Goal: Task Accomplishment & Management: Manage account settings

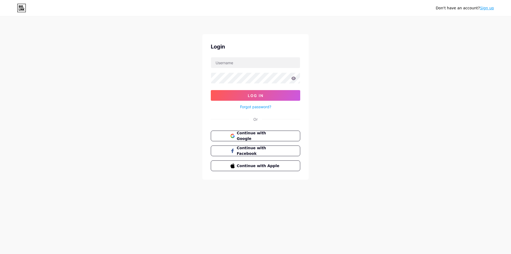
click at [488, 8] on link "Sign up" at bounding box center [487, 8] width 14 height 4
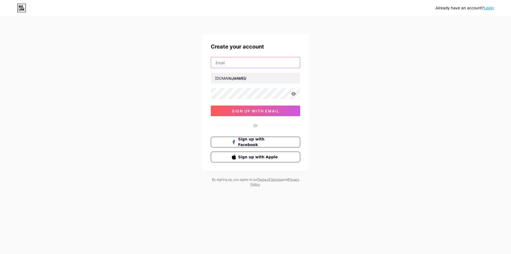
click at [237, 62] on input "text" at bounding box center [255, 62] width 89 height 11
click at [230, 66] on input "text" at bounding box center [255, 62] width 89 height 11
paste input "krogercomfeedbacks-com@outlook.com"
type input "krogercomfeedbacks-com@outlook.com"
click at [240, 80] on input "text" at bounding box center [255, 78] width 89 height 11
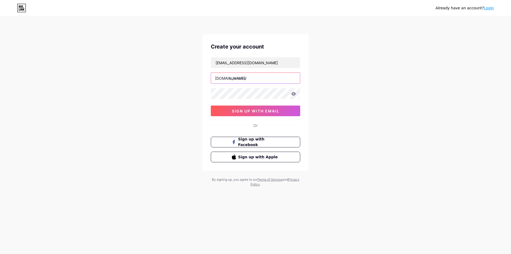
click at [244, 77] on input "text" at bounding box center [255, 78] width 89 height 11
paste input "krogercomfeedbacks_com"
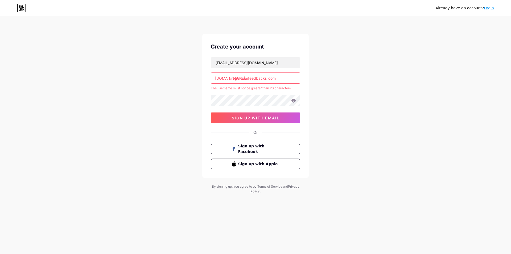
click at [229, 74] on input "krogercomfeedbacks_com" at bounding box center [255, 78] width 89 height 11
click at [232, 93] on div "krogercomfeedbacks-com@outlook.com bio.link/ krogercomfeedbacks_com The usernam…" at bounding box center [255, 90] width 89 height 66
click at [224, 117] on button "sign up with email" at bounding box center [255, 117] width 89 height 11
click at [279, 78] on input "krogercomfeedbacks_com" at bounding box center [255, 78] width 89 height 11
drag, startPoint x: 279, startPoint y: 77, endPoint x: 264, endPoint y: 78, distance: 14.4
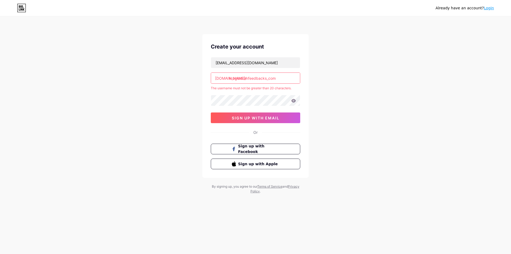
click at [264, 78] on input "krogercomfeedbacks_com" at bounding box center [255, 78] width 89 height 11
click at [278, 79] on input "krogercomfeedbacks_com" at bounding box center [255, 78] width 89 height 11
drag, startPoint x: 279, startPoint y: 78, endPoint x: 268, endPoint y: 79, distance: 11.0
click at [268, 79] on input "krogercomfeedbacks_com" at bounding box center [255, 78] width 89 height 11
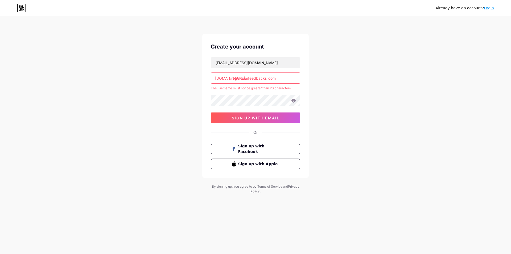
drag, startPoint x: 266, startPoint y: 79, endPoint x: 279, endPoint y: 78, distance: 12.3
click at [279, 78] on input "krogercomfeedbacks_com" at bounding box center [255, 78] width 89 height 11
type input "krogercomfeedbacks"
click at [263, 114] on button "sign up with email" at bounding box center [255, 117] width 89 height 11
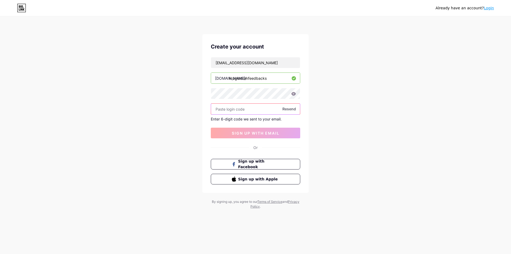
click at [228, 110] on input "text" at bounding box center [255, 109] width 89 height 11
paste input "548473"
type input "548473"
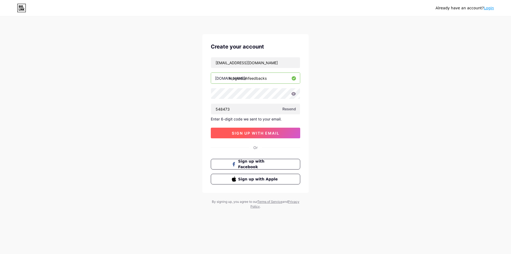
click at [249, 133] on span "sign up with email" at bounding box center [256, 133] width 48 height 5
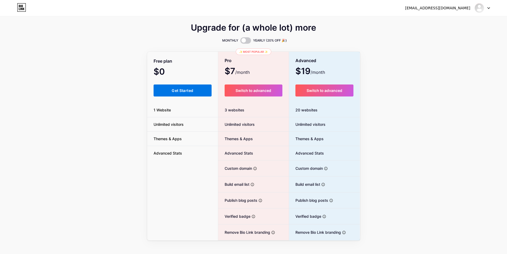
click at [179, 91] on span "Get Started" at bounding box center [183, 90] width 22 height 5
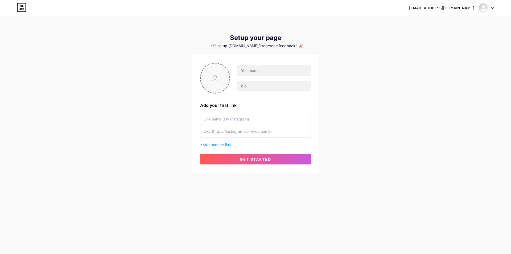
click at [217, 77] on input "file" at bounding box center [215, 78] width 29 height 30
type input "C:\fakepath\krogercomfeedbacks.com logo.jpg"
click at [251, 74] on input "text" at bounding box center [274, 70] width 74 height 11
click at [256, 71] on input "text" at bounding box center [274, 70] width 74 height 11
paste input "krogercomfeedbacks_com"
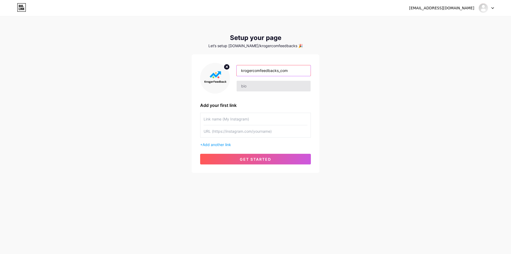
type input "krogercomfeedbacks_com"
click at [252, 88] on input "text" at bounding box center [274, 86] width 74 height 11
click at [248, 86] on input "text" at bounding box center [274, 86] width 74 height 11
paste input "Kroger company management is offering 50 fuel points or a $100 gift card as a r…"
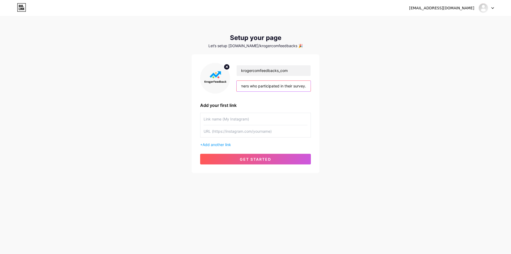
type input "Kroger company management is offering 50 fuel points or a $100 gift card as a r…"
click at [218, 120] on input "text" at bounding box center [256, 119] width 104 height 12
click at [223, 124] on input "text" at bounding box center [256, 119] width 104 height 12
paste input "https://krogercomfeedbacks.com/"
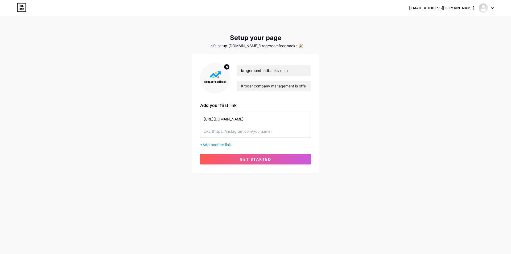
type input "https://krogercomfeedbacks.com/"
click at [220, 133] on input "text" at bounding box center [256, 131] width 104 height 12
paste input "https://krogercomfeedbacks.com/"
type input "https://krogercomfeedbacks.com/"
click at [252, 161] on button "get started" at bounding box center [255, 159] width 111 height 11
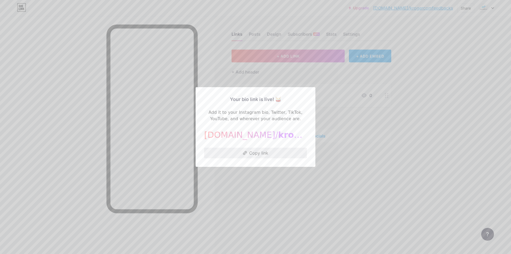
click at [257, 154] on button "Copy link" at bounding box center [255, 153] width 103 height 11
click at [433, 129] on div at bounding box center [255, 127] width 511 height 254
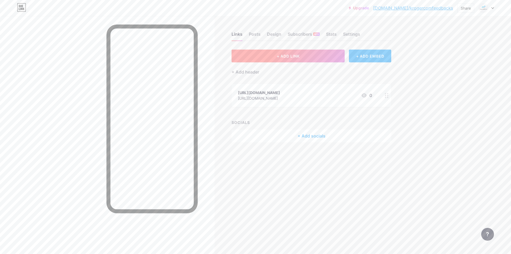
click at [292, 59] on button "+ ADD LINK" at bounding box center [288, 56] width 113 height 13
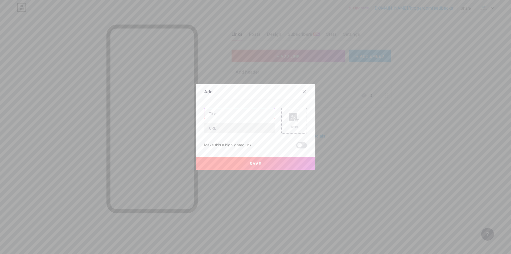
click at [218, 115] on input "text" at bounding box center [239, 113] width 70 height 11
click at [215, 115] on input "text" at bounding box center [239, 113] width 70 height 11
paste input "https://500px.com/p/krogercomfeedbacks-com"
type input "https://500px.com/p/krogercomfeedbacks-com"
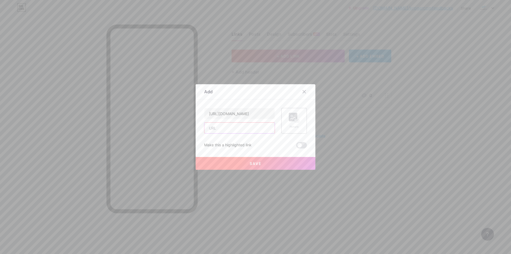
scroll to position [0, 0]
click at [212, 130] on input "text" at bounding box center [239, 127] width 70 height 11
paste input "https://500px.com/p/krogercomfeedbacks-com"
type input "https://500px.com/p/krogercomfeedbacks-com"
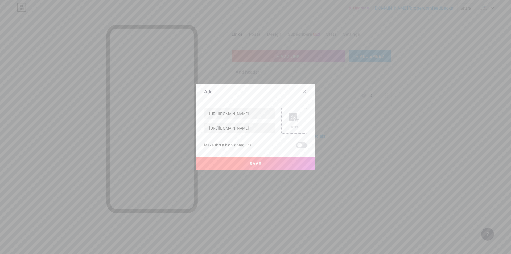
scroll to position [0, 0]
click at [247, 163] on button "Save" at bounding box center [256, 163] width 120 height 13
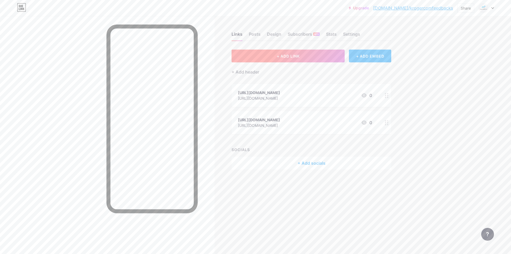
click at [274, 56] on button "+ ADD LINK" at bounding box center [288, 56] width 113 height 13
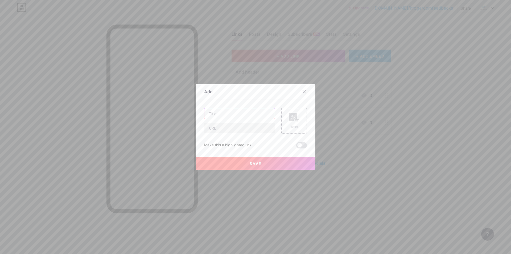
drag, startPoint x: 231, startPoint y: 112, endPoint x: 230, endPoint y: 115, distance: 3.6
click at [231, 112] on input "text" at bounding box center [239, 113] width 70 height 11
paste input "https://www.zazzle.com/mbr/238182460262135445"
type input "https://www.zazzle.com/mbr/238182460262135445"
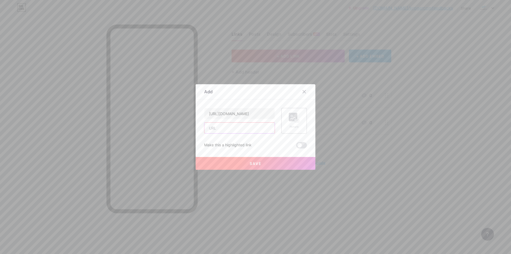
scroll to position [0, 0]
click at [223, 128] on input "text" at bounding box center [239, 127] width 70 height 11
paste input "https://www.zazzle.com/mbr/238182460262135445"
type input "https://www.zazzle.com/mbr/238182460262135445"
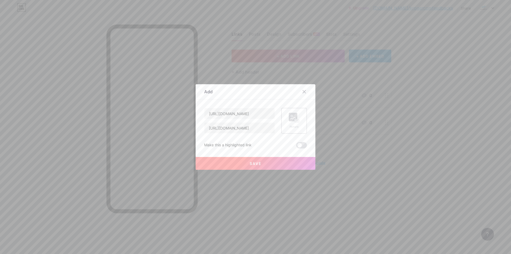
scroll to position [0, 0]
click at [262, 162] on button "Save" at bounding box center [256, 163] width 120 height 13
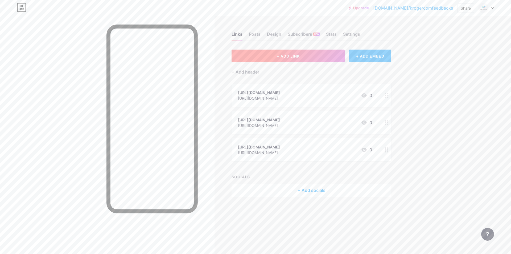
click at [269, 59] on button "+ ADD LINK" at bounding box center [288, 56] width 113 height 13
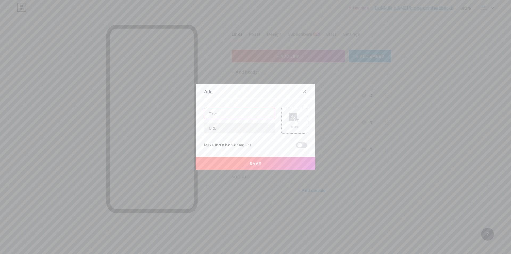
click at [224, 112] on input "text" at bounding box center [239, 113] width 70 height 11
paste input "https://krogercomfeedbacks-com.mystrikingly.com/"
type input "https://krogercomfeedbacks-com.mystrikingly.com/"
click at [221, 133] on div "https://krogercomfeedbacks-com.mystrikingly.com/ Picture Make this a highlighte…" at bounding box center [255, 128] width 103 height 40
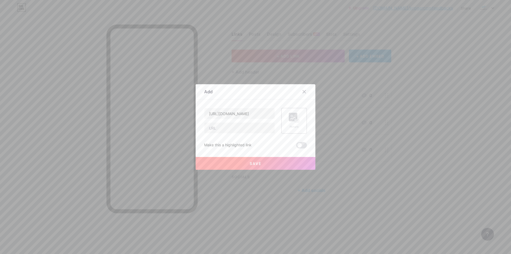
scroll to position [0, 0]
click at [221, 130] on input "text" at bounding box center [239, 127] width 70 height 11
paste input "https://krogercomfeedbacks-com.mystrikingly.com/"
type input "https://krogercomfeedbacks-com.mystrikingly.com/"
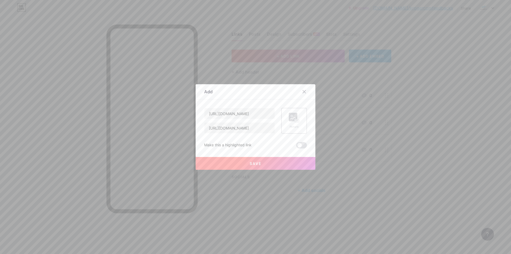
scroll to position [0, 0]
click at [247, 161] on button "Save" at bounding box center [256, 163] width 120 height 13
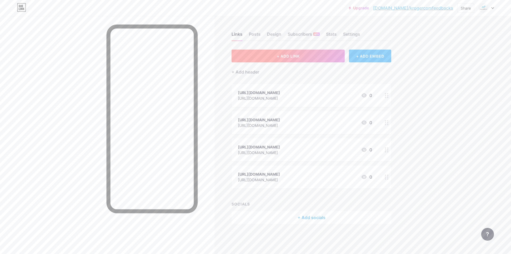
click at [298, 57] on span "+ ADD LINK" at bounding box center [288, 56] width 23 height 5
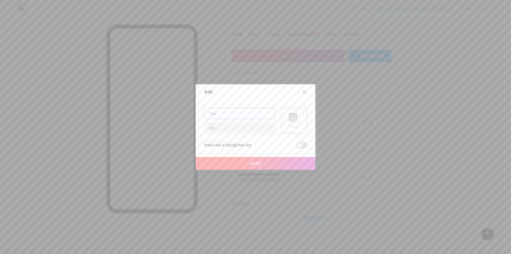
click at [227, 112] on input "text" at bounding box center [239, 113] width 70 height 11
paste input "https://www.indiegogo.com/individuals/38718284"
type input "https://www.indiegogo.com/individuals/38718284"
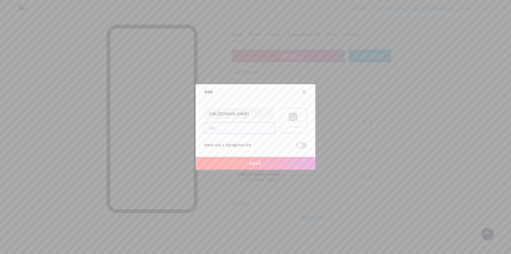
click at [223, 128] on input "text" at bounding box center [239, 127] width 70 height 11
paste input "https://www.indiegogo.com/individuals/38718284"
type input "https://www.indiegogo.com/individuals/38718284"
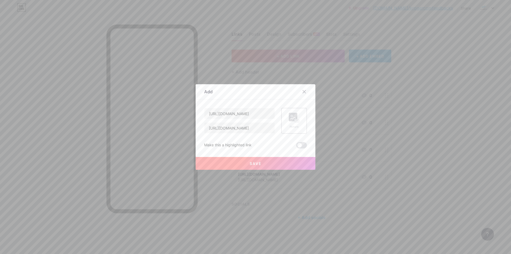
click at [252, 165] on span "Save" at bounding box center [256, 163] width 12 height 5
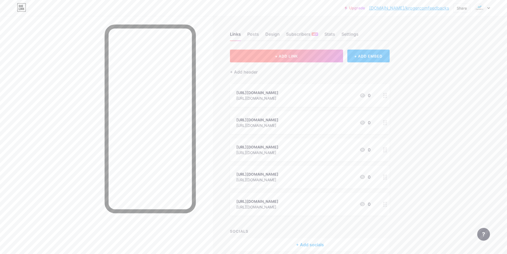
click at [287, 57] on span "+ ADD LINK" at bounding box center [286, 56] width 23 height 5
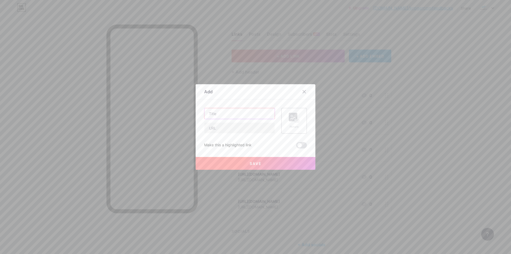
click at [225, 114] on input "text" at bounding box center [239, 113] width 70 height 11
paste input "https://www.awwwards.com/krogercomfeedbacks_com/"
type input "https://www.awwwards.com/krogercomfeedbacks_com/"
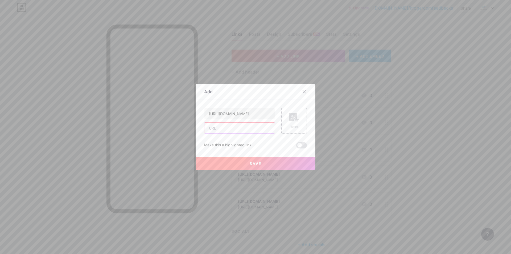
paste input "https://www.awwwards.com/krogercomfeedbacks_com/"
click at [219, 128] on input "text" at bounding box center [239, 127] width 70 height 11
type input "https://www.awwwards.com/krogercomfeedbacks_com/"
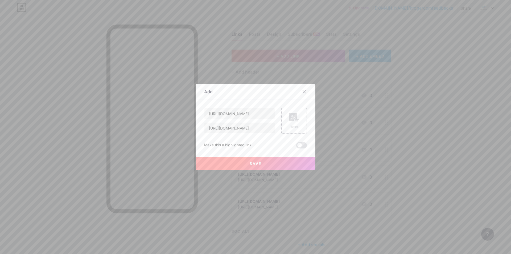
click at [251, 164] on span "Save" at bounding box center [256, 163] width 12 height 5
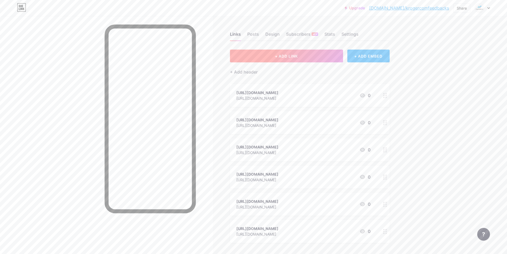
click at [273, 55] on button "+ ADD LINK" at bounding box center [286, 56] width 113 height 13
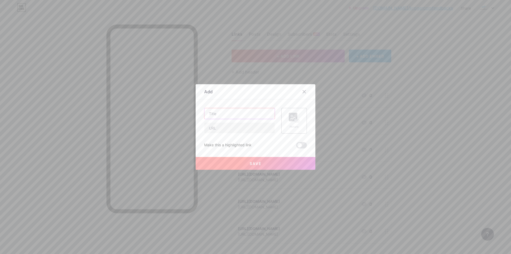
click at [216, 112] on input "text" at bounding box center [239, 113] width 70 height 11
paste input "https://www.bark.com/en/us/company/krogercomfeedbackscom/ONq1jM/"
type input "https://www.bark.com/en/us/company/krogercomfeedbackscom/ONq1jM/"
paste input "https://www.bark.com/en/us/company/krogercomfeedbackscom/ONq1jM/"
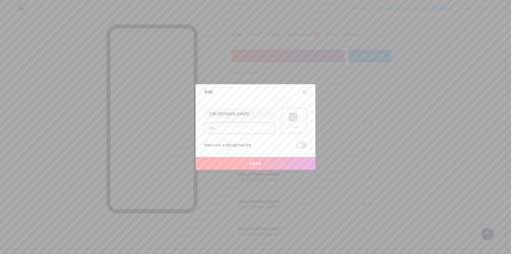
scroll to position [0, 0]
click at [214, 129] on input "https://www.bark.com/en/us/company/krogercomfeedbackscom/ONq1jM/" at bounding box center [239, 127] width 70 height 11
type input "https://www.bark.com/en/us/company/krogercomfeedbackscom/ONq1jM/"
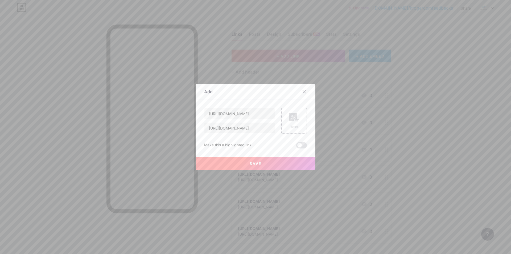
click at [209, 168] on button "Save" at bounding box center [256, 163] width 120 height 13
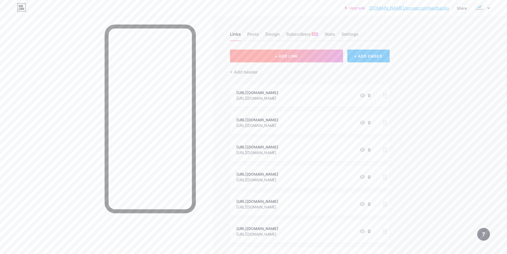
click at [292, 60] on button "+ ADD LINK" at bounding box center [286, 56] width 113 height 13
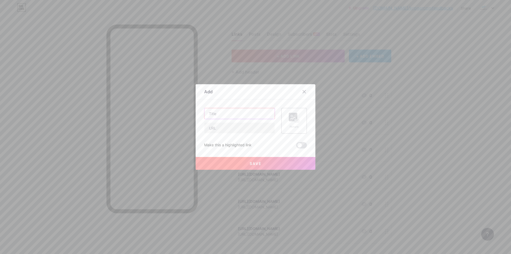
click at [218, 118] on input "text" at bounding box center [239, 113] width 70 height 11
paste input "https://jsfiddle.net/u/krogercomfeedbacks_com/"
type input "https://jsfiddle.net/u/krogercomfeedbacks_com/"
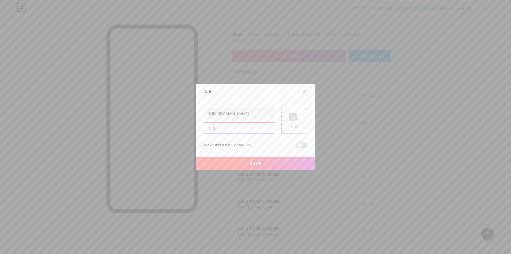
paste input "https://jsfiddle.net/u/krogercomfeedbacks_com/"
click at [215, 127] on input "https://jsfiddle.net/u/krogercomfeedbacks_com/" at bounding box center [239, 127] width 70 height 11
type input "https://jsfiddle.net/u/krogercomfeedbacks_com/"
click at [243, 162] on button "Save" at bounding box center [256, 163] width 120 height 13
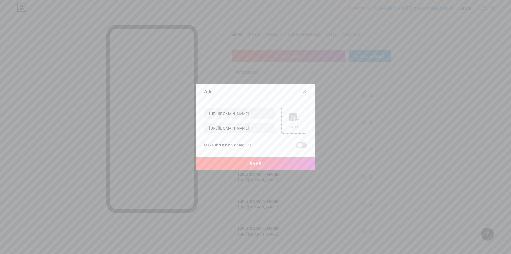
scroll to position [0, 0]
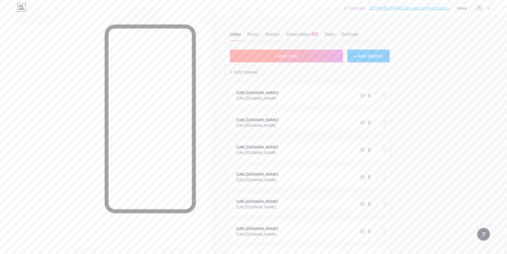
click at [289, 59] on button "+ ADD LINK" at bounding box center [286, 56] width 113 height 13
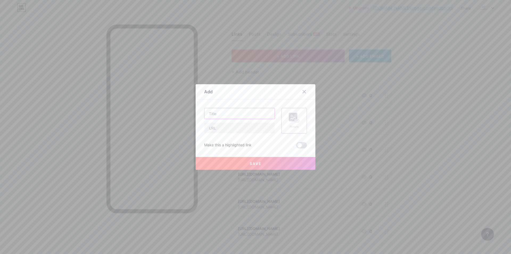
click at [223, 116] on input "text" at bounding box center [239, 113] width 70 height 11
paste input "https://www.band.us/@krogercomfeedbacks"
type input "https://www.band.us/@krogercomfeedbacks"
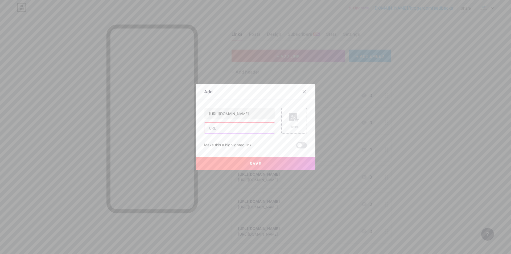
click at [216, 130] on input "text" at bounding box center [239, 127] width 70 height 11
paste input "https://www.band.us/@krogercomfeedbacks"
type input "https://www.band.us/@krogercomfeedbacks"
click at [250, 164] on span "Save" at bounding box center [256, 163] width 12 height 5
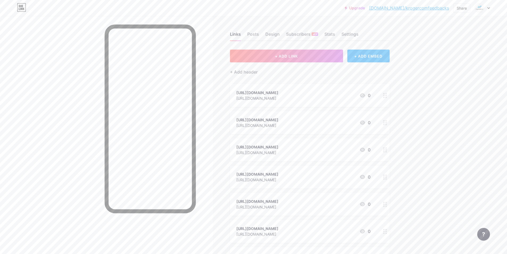
click at [259, 62] on div "+ Add header" at bounding box center [310, 68] width 160 height 13
click at [269, 56] on button "+ ADD LINK" at bounding box center [286, 56] width 113 height 13
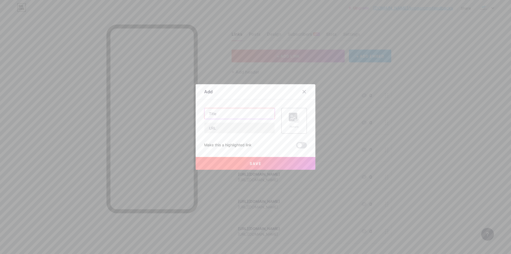
click at [222, 116] on input "text" at bounding box center [239, 113] width 70 height 11
paste input "https://camp-fire.jp/profile/krogercomfeedbacks_com"
type input "https://camp-fire.jp/profile/krogercomfeedbacks_com"
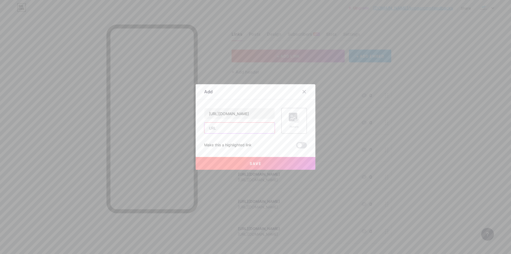
paste input "https://camp-fire.jp/profile/krogercomfeedbacks_com"
click at [217, 128] on input "text" at bounding box center [239, 127] width 70 height 11
type input "https://camp-fire.jp/profile/krogercomfeedbacks_com"
drag, startPoint x: 251, startPoint y: 165, endPoint x: 260, endPoint y: 146, distance: 21.0
click at [252, 165] on span "Save" at bounding box center [256, 163] width 12 height 5
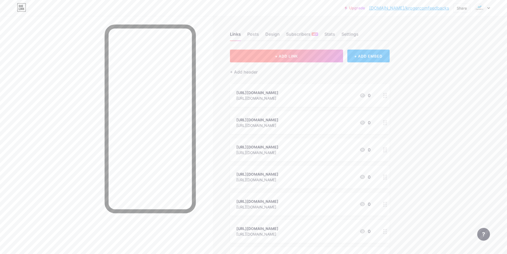
click at [286, 58] on span "+ ADD LINK" at bounding box center [286, 56] width 23 height 5
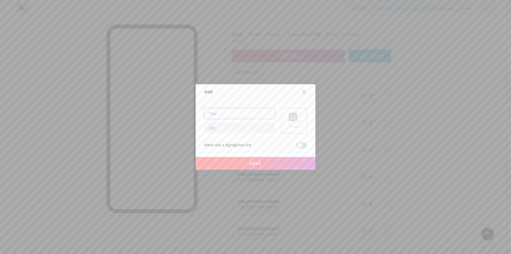
click at [220, 113] on input "text" at bounding box center [239, 113] width 70 height 11
paste input "https://pastebin.com/u/krogercomfeedbacks"
type input "https://pastebin.com/u/krogercomfeedbacks"
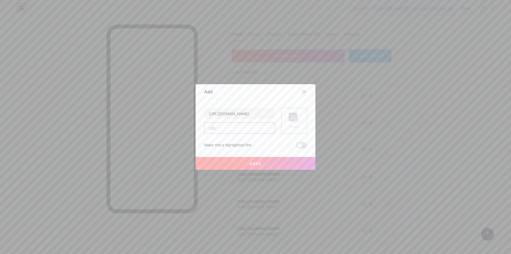
paste input "https://pastebin.com/u/krogercomfeedbacks"
click at [216, 130] on input "https://pastebin.com/u/krogercomfeedbacks" at bounding box center [239, 127] width 70 height 11
type input "https://pastebin.com/u/krogercomfeedbacks"
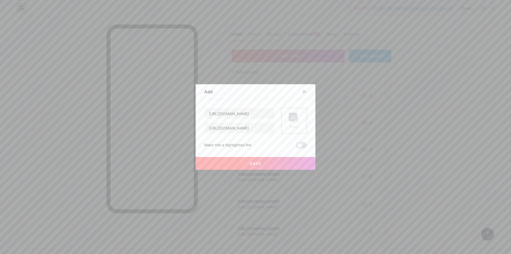
click at [246, 165] on button "Save" at bounding box center [256, 163] width 120 height 13
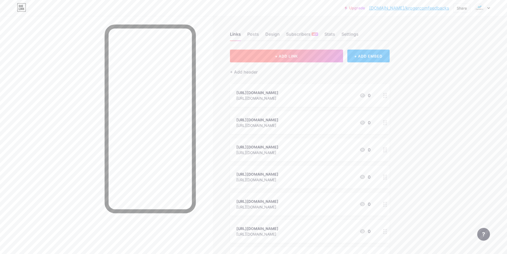
click at [276, 60] on button "+ ADD LINK" at bounding box center [286, 56] width 113 height 13
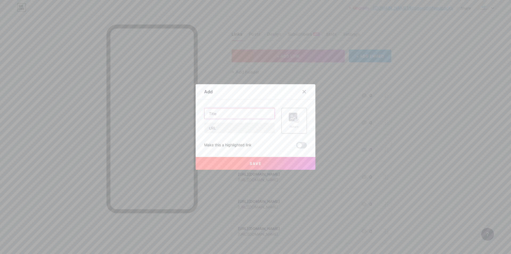
click at [234, 113] on input "text" at bounding box center [239, 113] width 70 height 11
paste input "https://qiita.com/krogercomfeedbacks_com"
type input "https://qiita.com/krogercomfeedbacks_com"
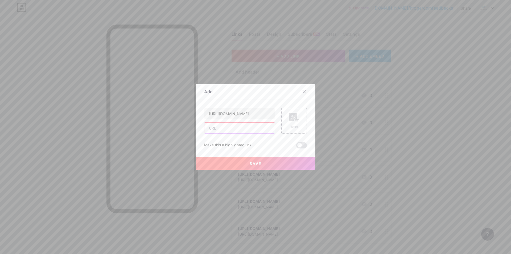
paste input "https://qiita.com/krogercomfeedbacks_com"
click at [214, 132] on input "text" at bounding box center [239, 127] width 70 height 11
type input "https://qiita.com/krogercomfeedbacks_com"
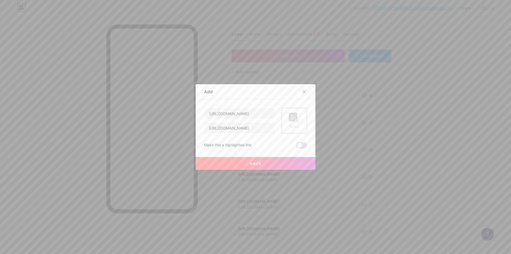
drag, startPoint x: 260, startPoint y: 167, endPoint x: 258, endPoint y: 163, distance: 4.7
click at [260, 167] on button "Save" at bounding box center [256, 163] width 120 height 13
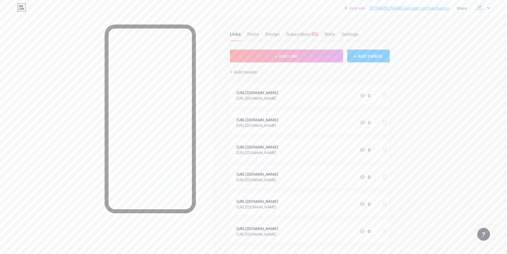
click at [267, 49] on div "Links Posts Design Subscribers NEW Stats Settings + ADD LINK + ADD EMBED + Add …" at bounding box center [206, 242] width 412 height 452
click at [273, 56] on button "+ ADD LINK" at bounding box center [286, 56] width 113 height 13
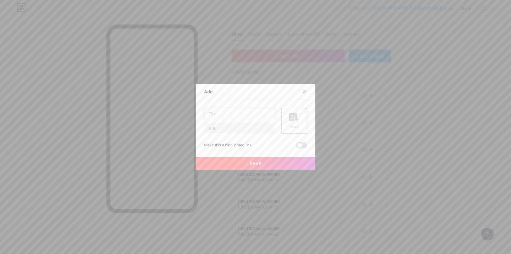
click at [227, 116] on input "text" at bounding box center [239, 113] width 70 height 11
paste input "https://friendtalk.mn.co/members/35290279"
type input "https://friendtalk.mn.co/members/35290279"
paste input "https://friendtalk.mn.co/members/35290279"
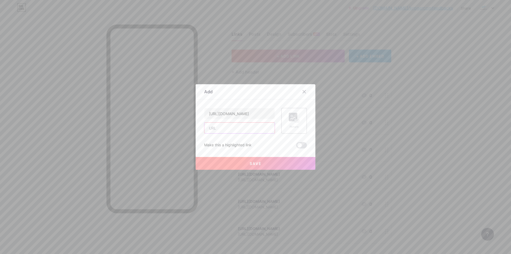
scroll to position [0, 0]
click at [225, 132] on input "https://friendtalk.mn.co/members/35290279" at bounding box center [239, 127] width 70 height 11
type input "https://friendtalk.mn.co/members/35290279"
click at [263, 166] on button "Save" at bounding box center [256, 163] width 120 height 13
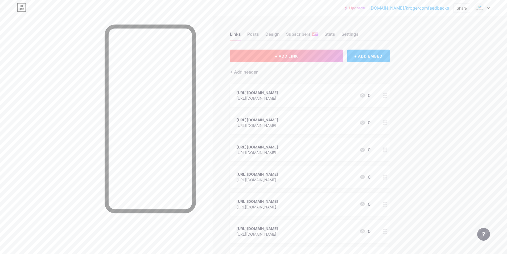
click at [288, 55] on span "+ ADD LINK" at bounding box center [286, 56] width 23 height 5
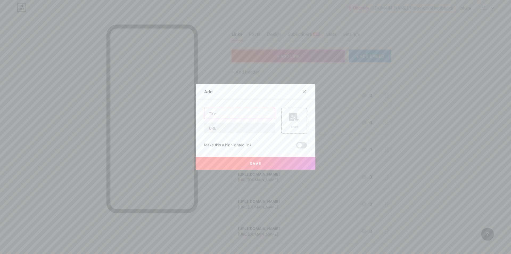
drag, startPoint x: 230, startPoint y: 114, endPoint x: 220, endPoint y: 118, distance: 10.6
click at [230, 114] on input "text" at bounding box center [239, 113] width 70 height 11
click at [225, 118] on input "text" at bounding box center [239, 113] width 70 height 11
paste input "https://www.facebook.com/krogercomfeedbacks/"
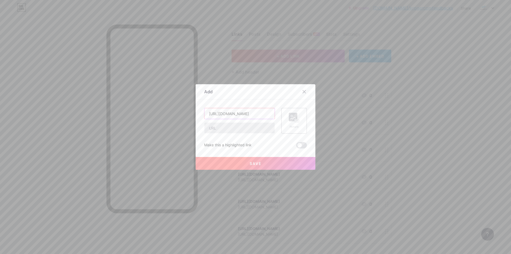
type input "https://www.facebook.com/krogercomfeedbacks/"
paste input "https://www.facebook.com/krogercomfeedbacks/"
click at [217, 130] on input "https://www.facebook.com/krogercomfeedbacks/" at bounding box center [239, 127] width 70 height 11
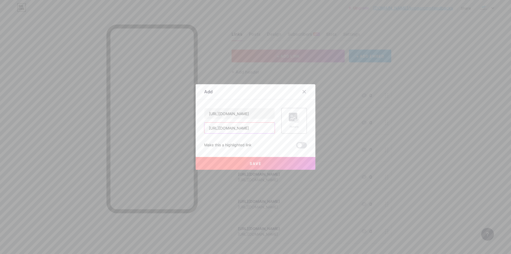
type input "https://www.facebook.com/krogercomfeedbacks/"
drag, startPoint x: 243, startPoint y: 163, endPoint x: 231, endPoint y: 177, distance: 18.5
click at [244, 163] on button "Save" at bounding box center [256, 163] width 120 height 13
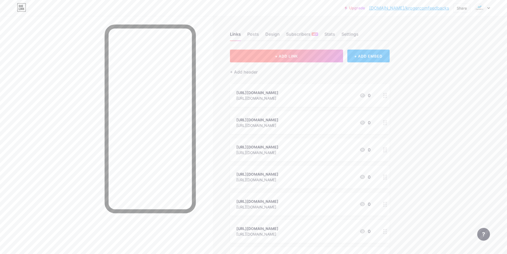
click at [311, 60] on button "+ ADD LINK" at bounding box center [286, 56] width 113 height 13
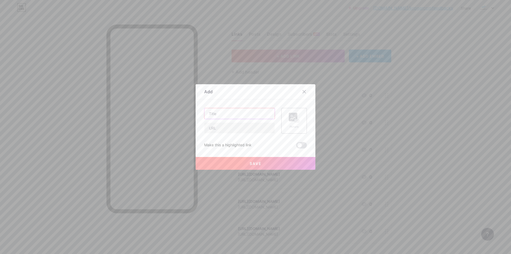
click at [220, 116] on input "text" at bounding box center [239, 113] width 70 height 11
paste input "https://x.com/kroger_com"
type input "https://x.com/kroger_com"
paste input "https://x.com/kroger_com"
click at [215, 130] on input "https://x.com/kroger_com" at bounding box center [239, 127] width 70 height 11
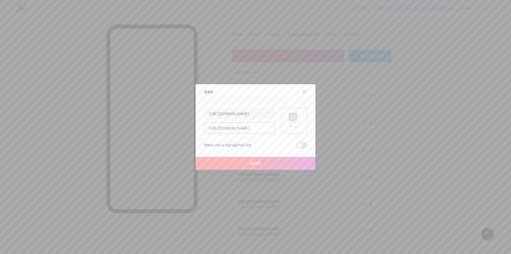
type input "https://x.com/kroger_com"
click at [242, 163] on button "Save" at bounding box center [256, 163] width 120 height 13
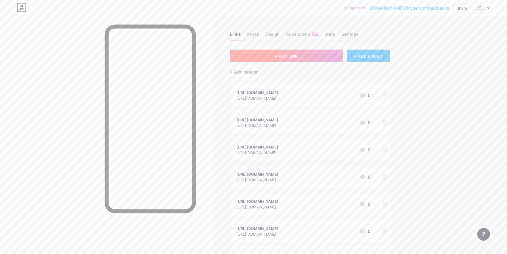
click at [304, 58] on button "+ ADD LINK" at bounding box center [286, 56] width 113 height 13
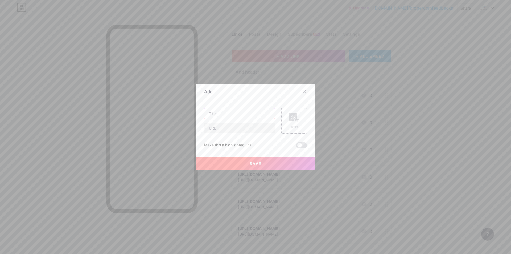
drag, startPoint x: 229, startPoint y: 115, endPoint x: 217, endPoint y: 127, distance: 16.9
click at [229, 115] on input "text" at bounding box center [239, 113] width 70 height 11
paste input "https://www.reddit.com/user/Kroger-fuel-survey/"
type input "https://www.reddit.com/user/Kroger-fuel-survey/"
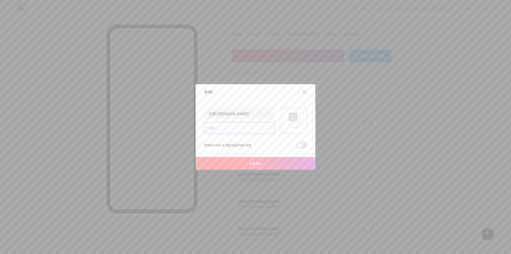
scroll to position [0, 0]
click at [215, 132] on input "text" at bounding box center [239, 127] width 70 height 11
paste input "https://www.reddit.com/user/Kroger-fuel-survey/"
type input "https://www.reddit.com/user/Kroger-fuel-survey/"
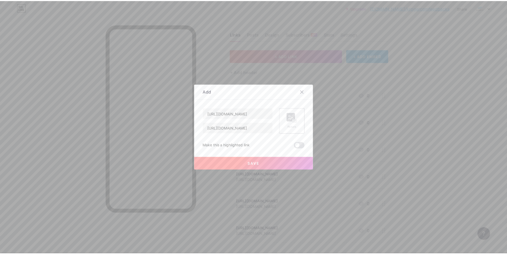
scroll to position [0, 0]
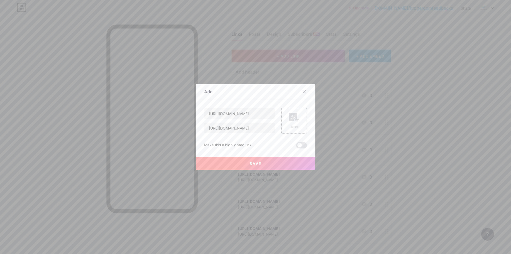
drag, startPoint x: 248, startPoint y: 166, endPoint x: 293, endPoint y: 143, distance: 50.8
click at [248, 166] on button "Save" at bounding box center [256, 163] width 120 height 13
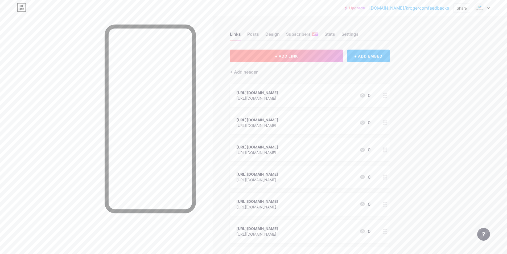
click at [309, 60] on button "+ ADD LINK" at bounding box center [286, 56] width 113 height 13
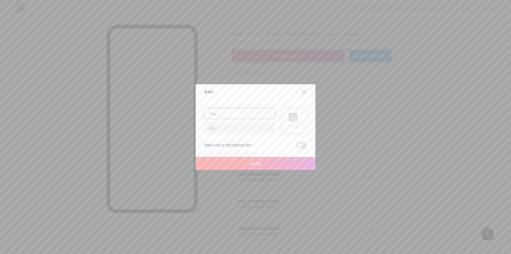
drag, startPoint x: 216, startPoint y: 113, endPoint x: 201, endPoint y: 90, distance: 27.1
click at [216, 113] on input "text" at bounding box center [239, 113] width 70 height 11
click at [215, 112] on input "text" at bounding box center [239, 113] width 70 height 11
paste input "https://experienceleaguecommunities.adobe.com/t5/user/viewprofilepage/user-id/1…"
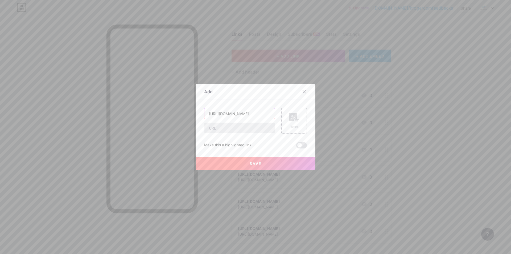
type input "https://experienceleaguecommunities.adobe.com/t5/user/viewprofilepage/user-id/1…"
paste input "https://experienceleaguecommunities.adobe.com/t5/user/viewprofilepage/user-id/1…"
click at [216, 129] on input "https://experienceleaguecommunities.adobe.com/t5/user/viewprofilepage/user-id/1…" at bounding box center [239, 127] width 70 height 11
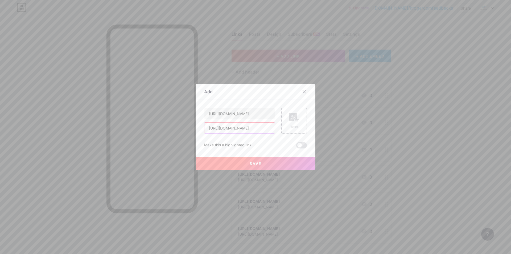
type input "https://experienceleaguecommunities.adobe.com/t5/user/viewprofilepage/user-id/1…"
click at [209, 164] on button "Save" at bounding box center [256, 163] width 120 height 13
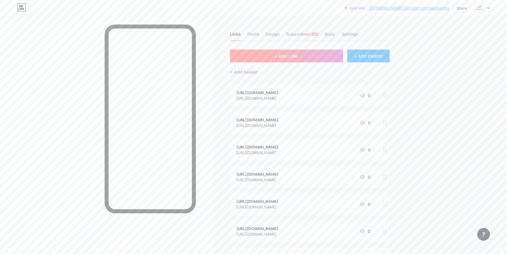
click at [296, 58] on span "+ ADD LINK" at bounding box center [286, 56] width 23 height 5
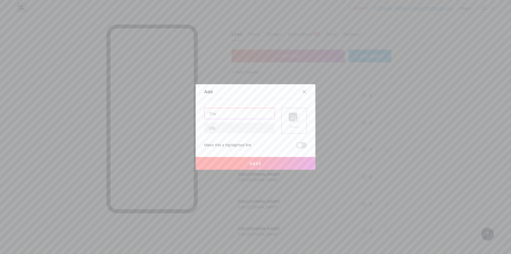
drag, startPoint x: 227, startPoint y: 115, endPoint x: 176, endPoint y: 179, distance: 81.7
click at [225, 116] on input "text" at bounding box center [239, 113] width 70 height 11
click at [215, 112] on input "text" at bounding box center [239, 113] width 70 height 11
paste input "https://www.ted.com/profiles/49933600"
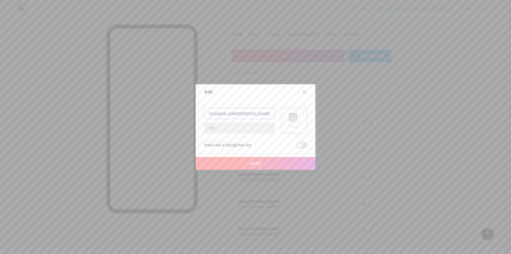
type input "https://www.ted.com/profiles/49933600"
paste input "https://www.ted.com/profiles/49933600"
click at [215, 130] on input "https://www.ted.com/profiles/49933600" at bounding box center [239, 127] width 70 height 11
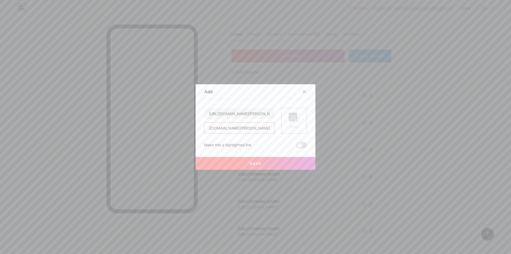
type input "https://www.ted.com/profiles/49933600"
click at [213, 166] on button "Save" at bounding box center [256, 163] width 120 height 13
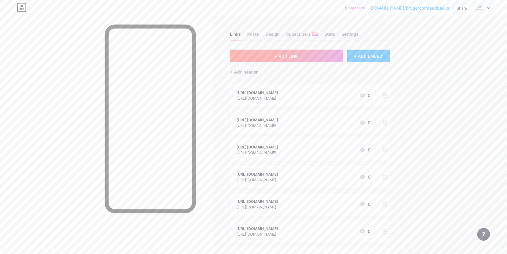
click at [298, 56] on span "+ ADD LINK" at bounding box center [286, 56] width 23 height 5
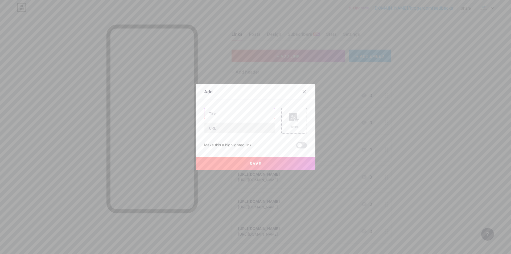
click at [224, 111] on input "text" at bounding box center [239, 113] width 70 height 11
paste input "https://disqus.com/by/krogercomfeedbacks_com/about/"
type input "https://disqus.com/by/krogercomfeedbacks_com/about/"
paste input "https://disqus.com/by/krogercomfeedbacks_com/about/"
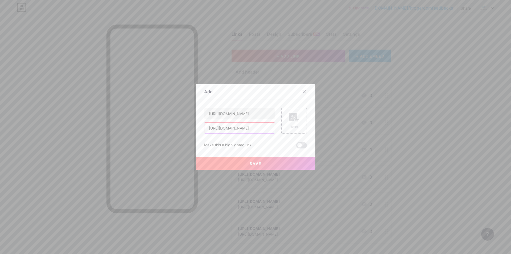
scroll to position [0, 0]
click at [211, 131] on input "https://disqus.com/by/krogercomfeedbacks_com/about/" at bounding box center [239, 127] width 70 height 11
type input "https://disqus.com/by/krogercomfeedbacks_com/about/"
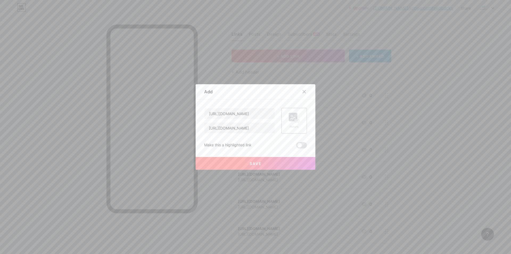
click at [233, 162] on button "Save" at bounding box center [256, 163] width 120 height 13
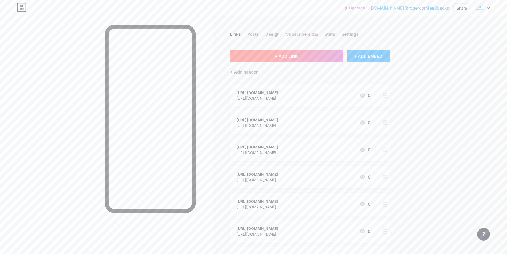
click at [277, 59] on button "+ ADD LINK" at bounding box center [286, 56] width 113 height 13
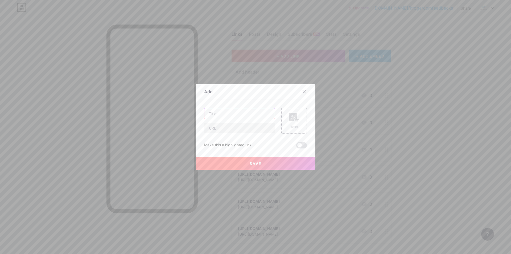
click at [219, 117] on input "text" at bounding box center [239, 113] width 70 height 11
paste input "https://www.kickstarter.com/profile/krogercomfeedbacks"
type input "https://www.kickstarter.com/profile/krogercomfeedbacks"
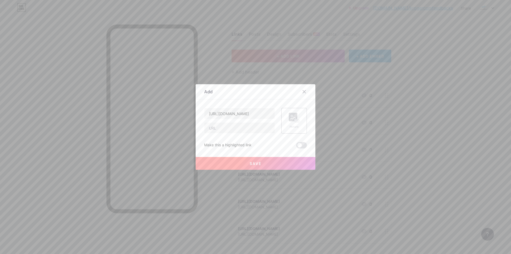
click at [219, 133] on div "https://www.kickstarter.com/profile/krogercomfeedbacks Picture Make this a high…" at bounding box center [255, 128] width 103 height 40
click at [221, 128] on input "text" at bounding box center [239, 127] width 70 height 11
paste input "https://www.kickstarter.com/profile/krogercomfeedbacks"
type input "https://www.kickstarter.com/profile/krogercomfeedbacks"
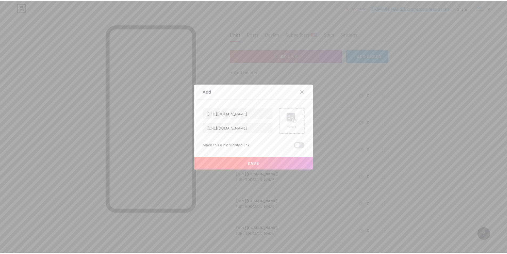
scroll to position [0, 0]
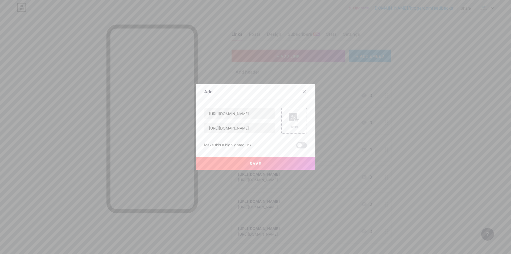
click at [264, 163] on button "Save" at bounding box center [256, 163] width 120 height 13
